Goal: Task Accomplishment & Management: Manage account settings

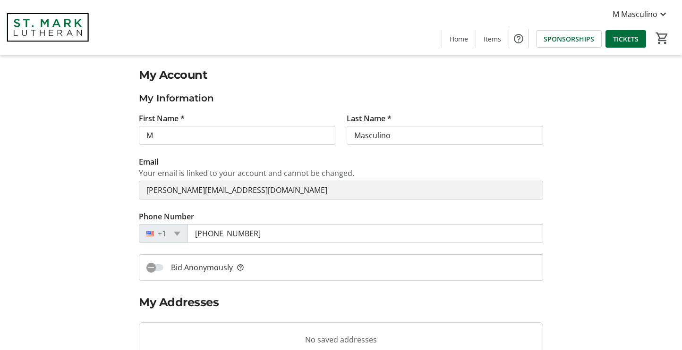
click at [623, 41] on span "TICKETS" at bounding box center [625, 39] width 25 height 10
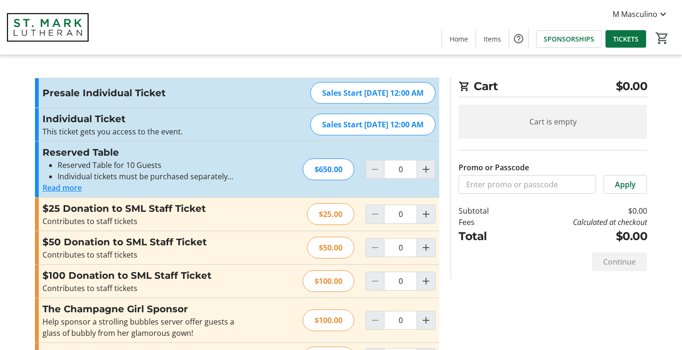
click at [624, 40] on span "TICKETS" at bounding box center [625, 39] width 25 height 10
click at [648, 16] on span "M Masculino" at bounding box center [634, 13] width 45 height 11
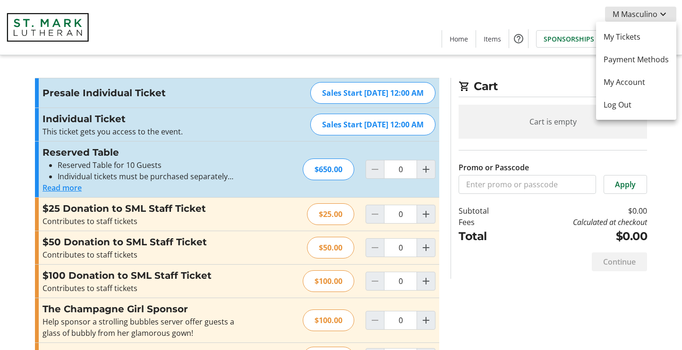
scroll to position [0, 0]
click at [640, 39] on span "My Tickets" at bounding box center [635, 36] width 65 height 11
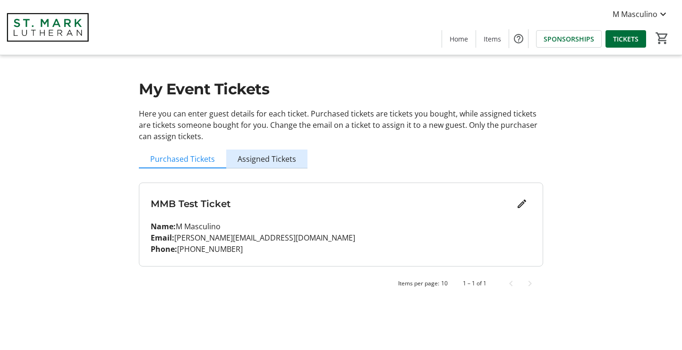
click at [278, 156] on span "Assigned Tickets" at bounding box center [266, 159] width 59 height 8
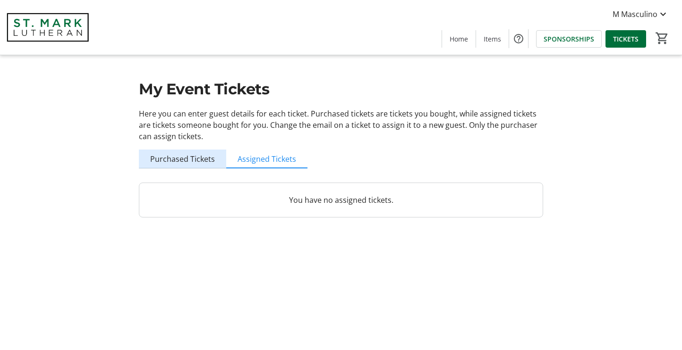
click at [192, 161] on span "Purchased Tickets" at bounding box center [182, 159] width 65 height 8
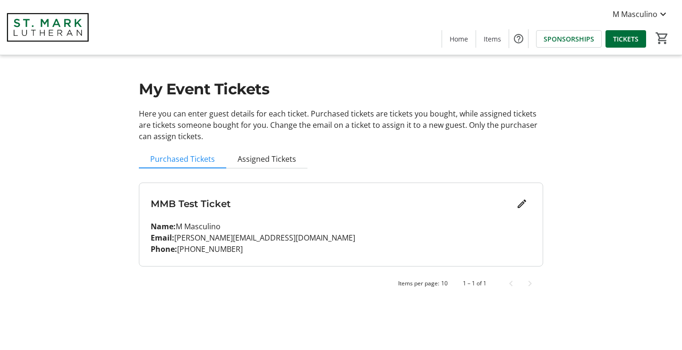
drag, startPoint x: 263, startPoint y: 160, endPoint x: 273, endPoint y: 159, distance: 10.0
click at [263, 160] on span "Assigned Tickets" at bounding box center [266, 159] width 59 height 8
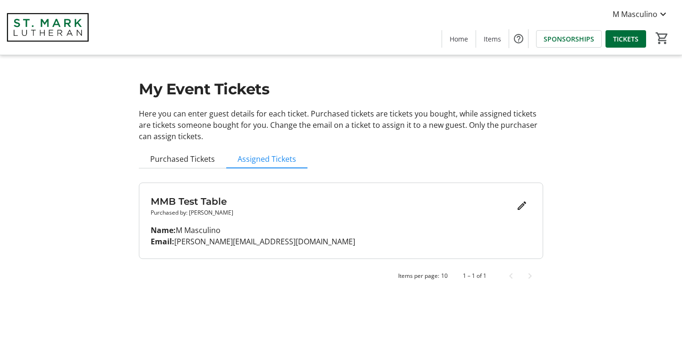
click at [108, 159] on div "My Event Tickets Here you can enter guest details for each ticket. Purchased ti…" at bounding box center [340, 148] width 623 height 297
click at [281, 159] on span "Assigned Tickets" at bounding box center [266, 159] width 59 height 8
